Goal: Information Seeking & Learning: Learn about a topic

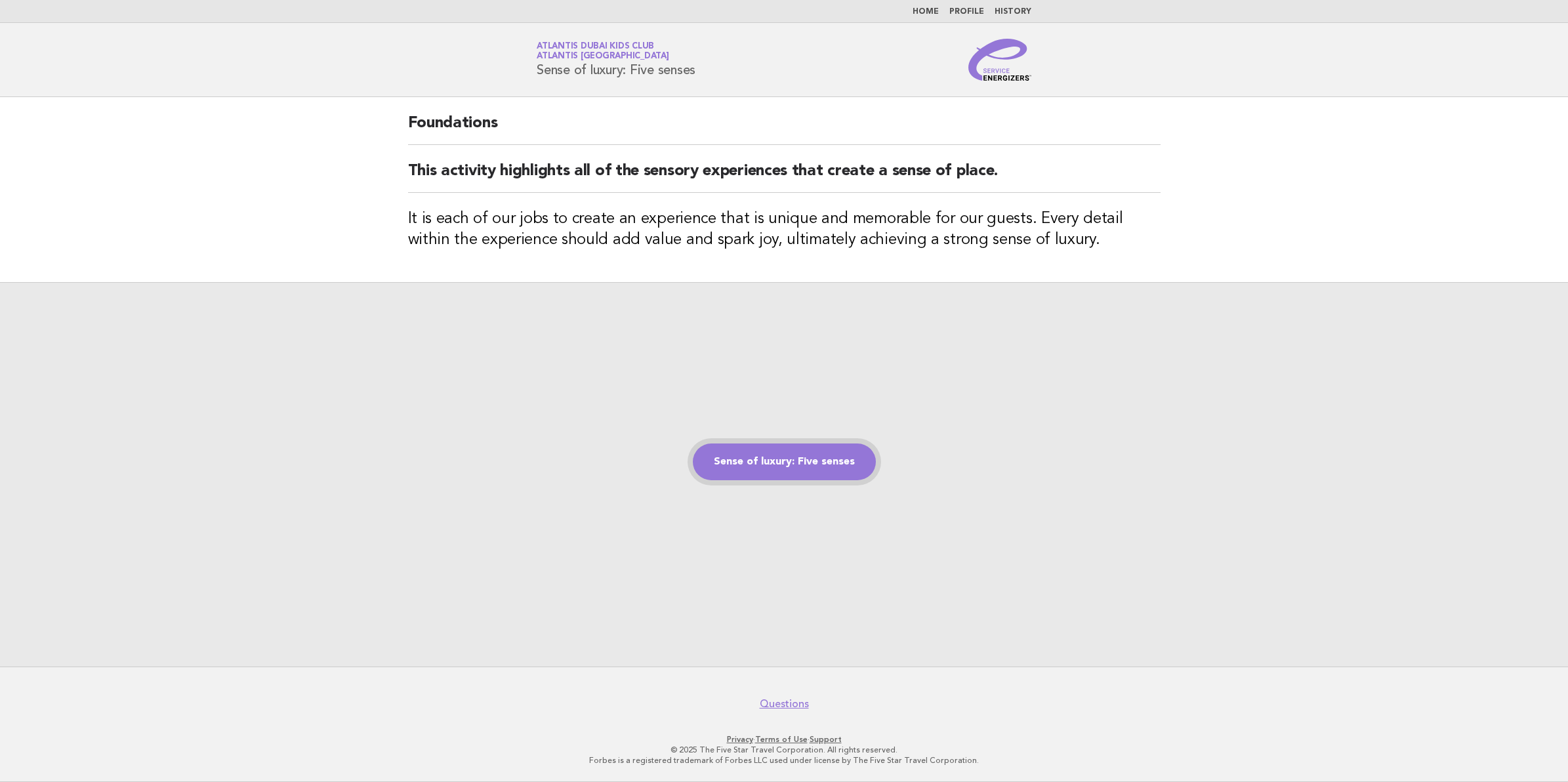
click at [818, 465] on link "Sense of luxury: Five senses" at bounding box center [785, 462] width 183 height 37
click at [827, 465] on link "Sense of luxury: Five senses" at bounding box center [785, 462] width 183 height 37
click at [789, 462] on link "Sense of luxury: Five senses" at bounding box center [785, 462] width 183 height 37
click at [771, 457] on link "Sense of luxury: Five senses" at bounding box center [785, 462] width 183 height 37
click at [805, 481] on div "Sense of luxury: Five senses" at bounding box center [784, 474] width 1568 height 385
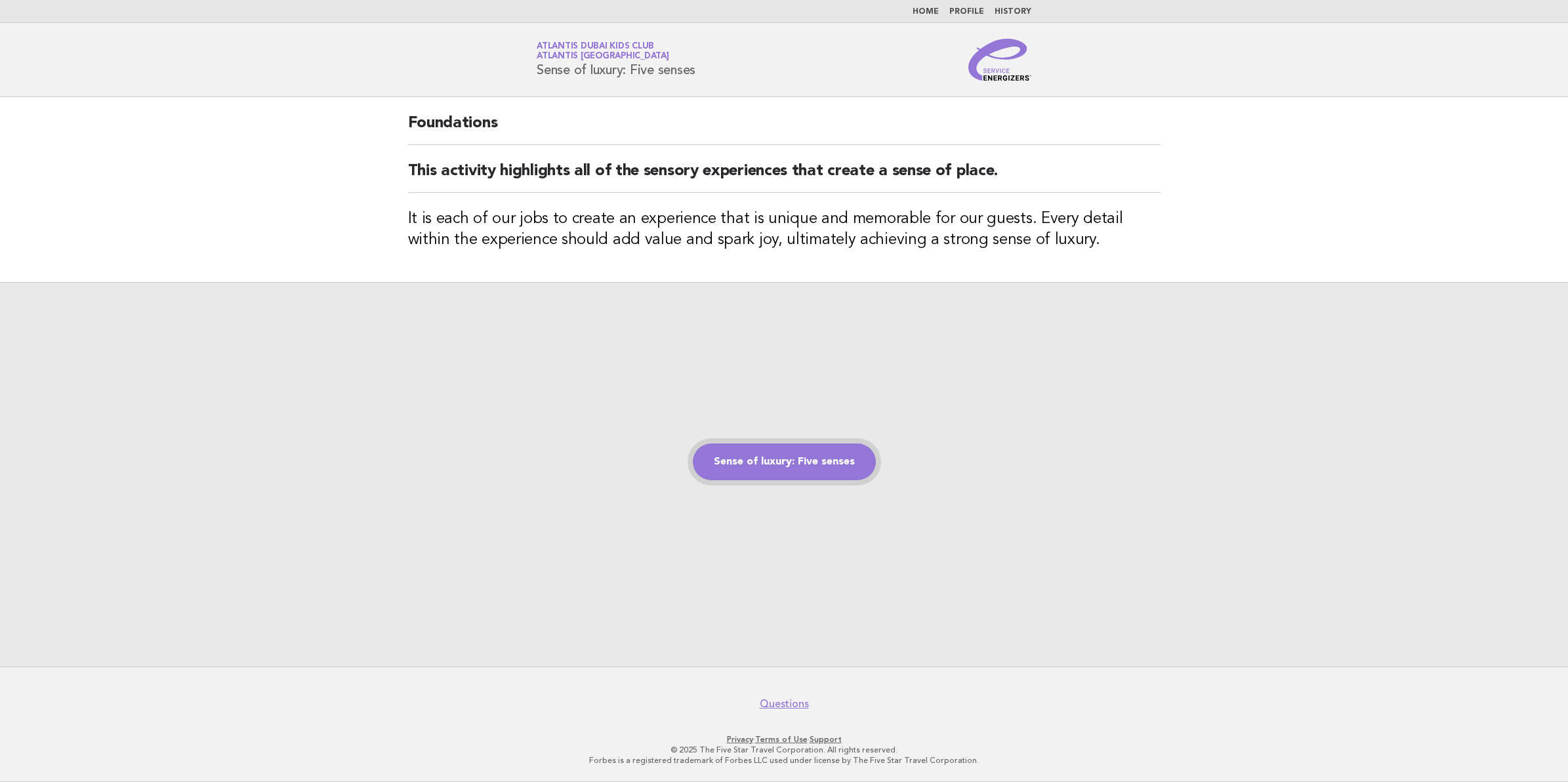
click at [802, 473] on link "Sense of luxury: Five senses" at bounding box center [785, 462] width 183 height 37
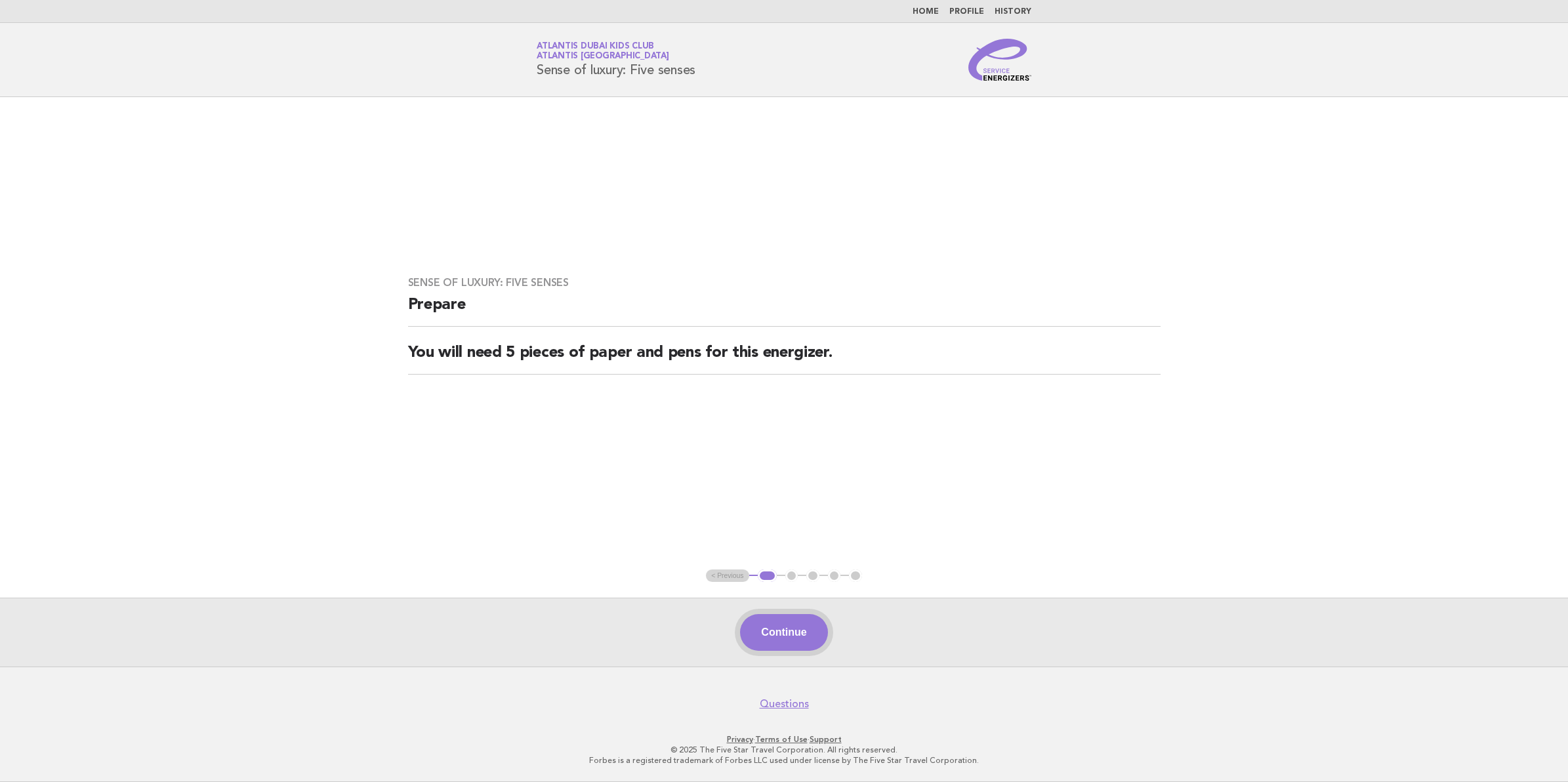
click at [796, 627] on button "Continue" at bounding box center [784, 633] width 88 height 37
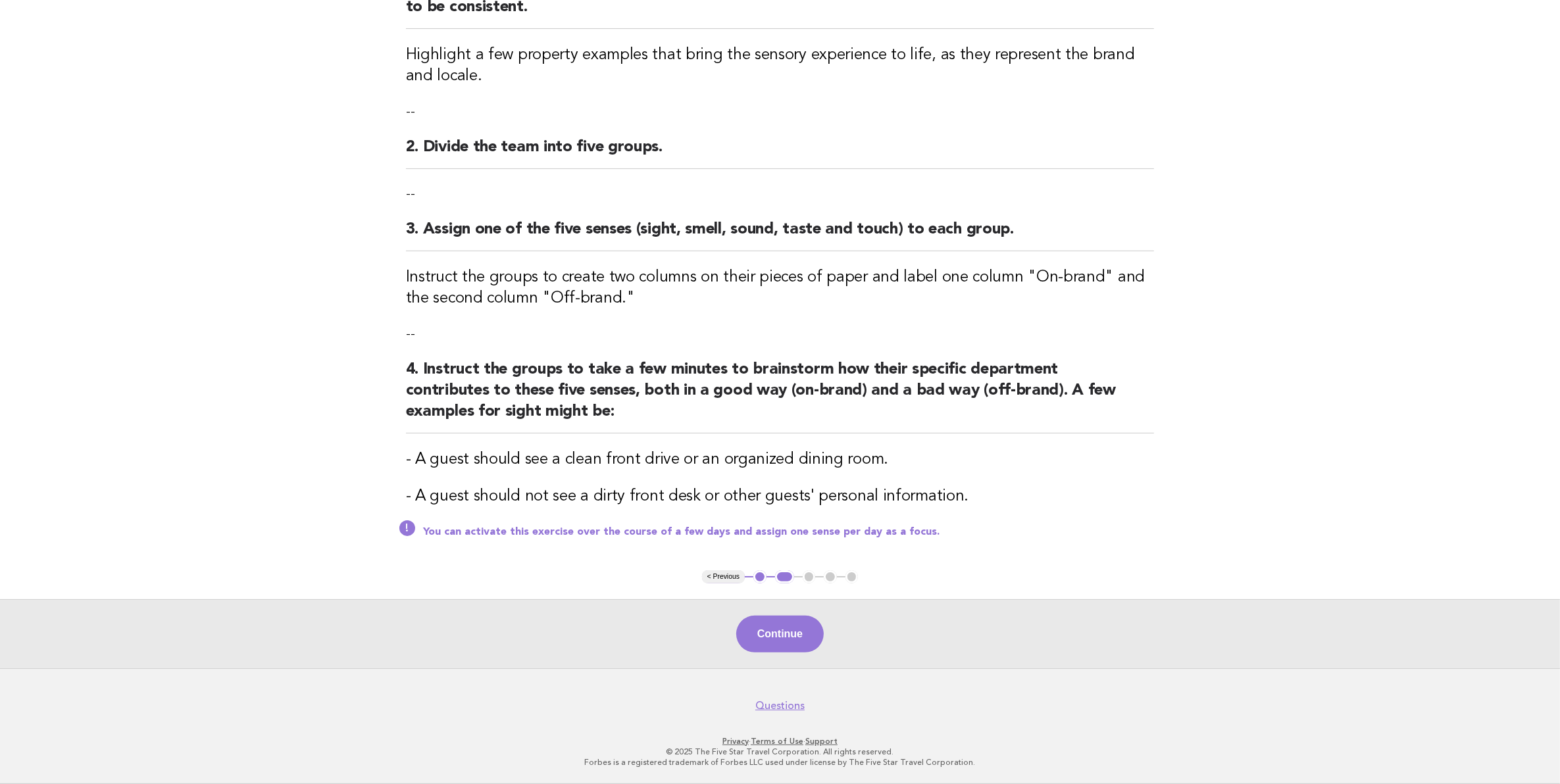
click at [786, 640] on button "Continue" at bounding box center [780, 634] width 88 height 37
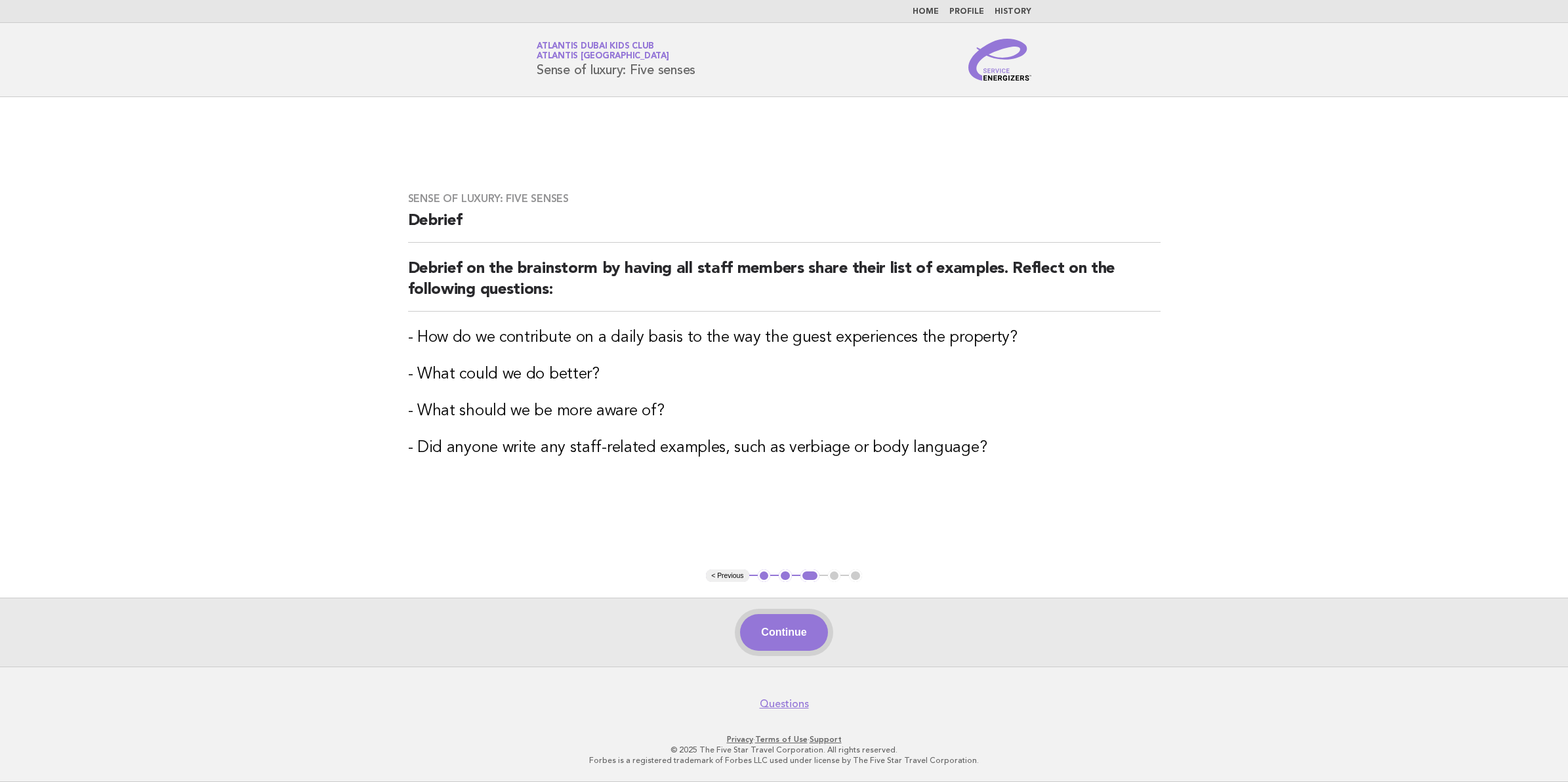
click at [775, 628] on button "Continue" at bounding box center [784, 633] width 88 height 37
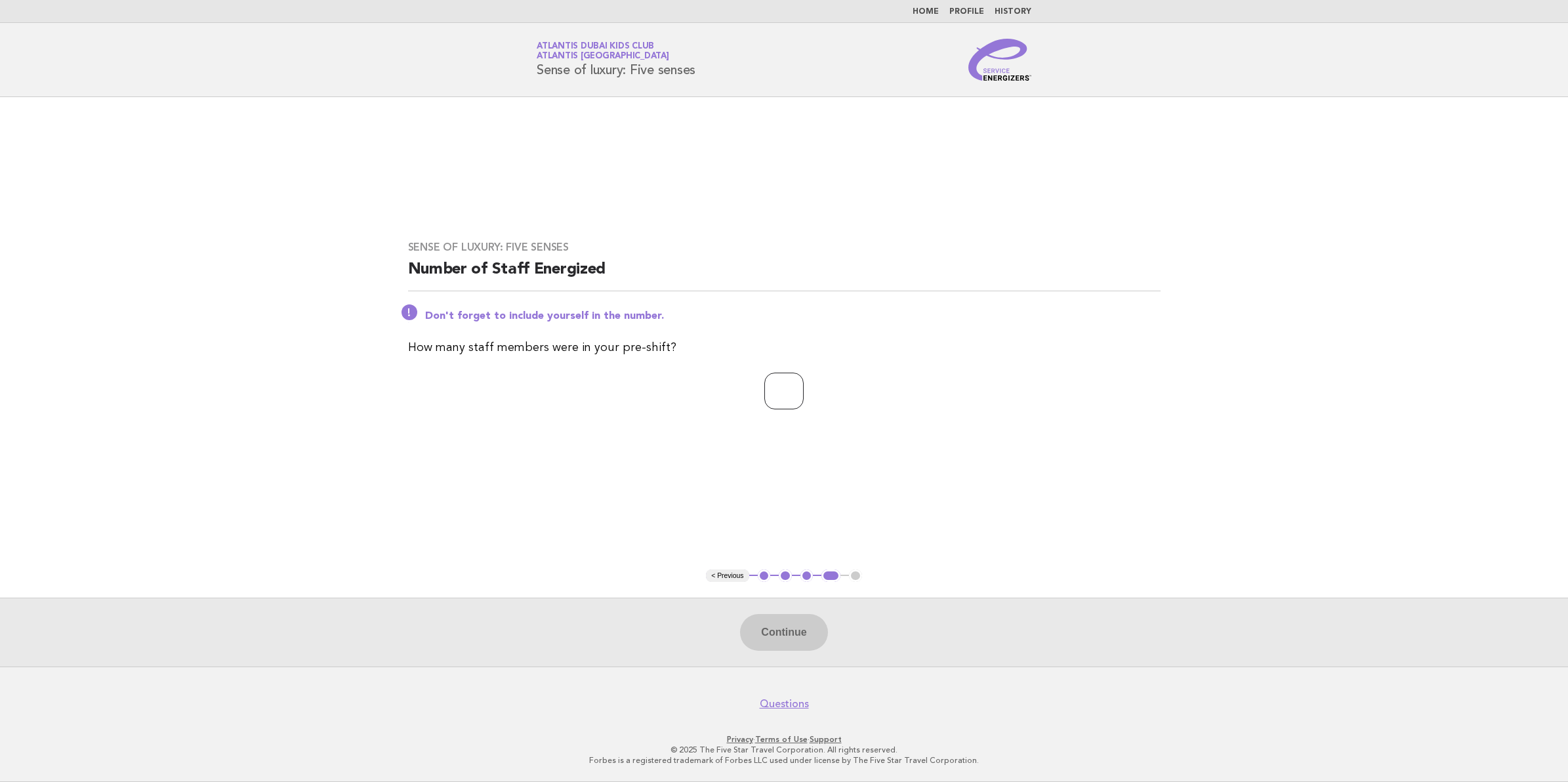
click at [766, 388] on input "number" at bounding box center [784, 391] width 40 height 37
type input "**"
click at [791, 638] on button "Continue" at bounding box center [784, 633] width 88 height 37
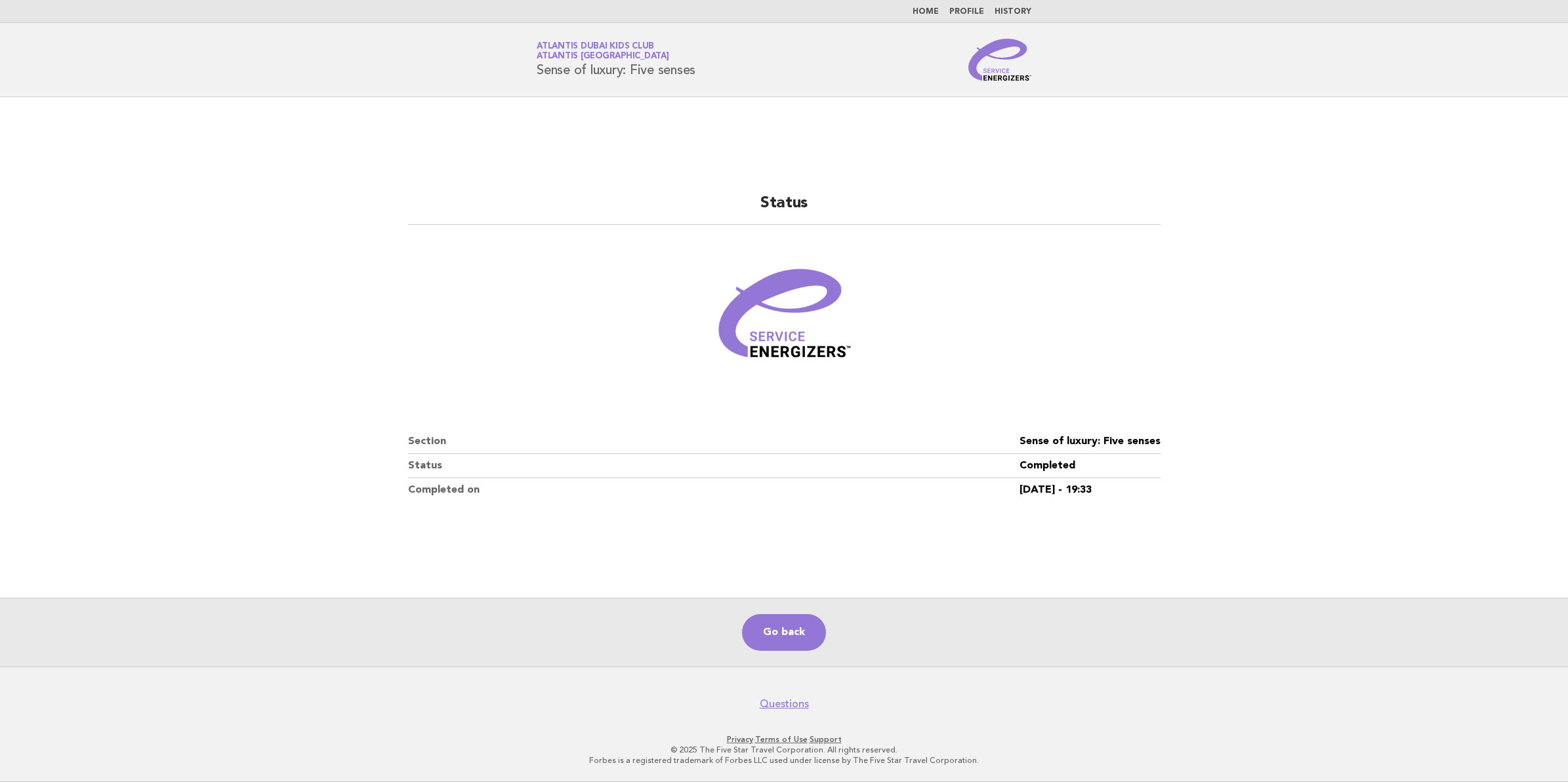
click at [237, 174] on main "Status Section Sense of luxury: Five senses Status Completed Completed on 11/Se…" at bounding box center [784, 382] width 1568 height 569
